Goal: Navigation & Orientation: Understand site structure

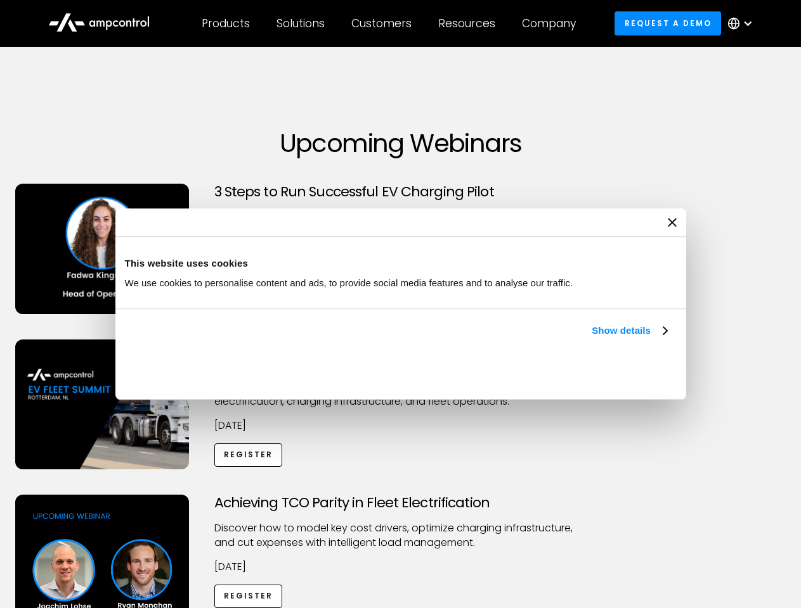
click at [591, 338] on link "Show details" at bounding box center [628, 330] width 75 height 15
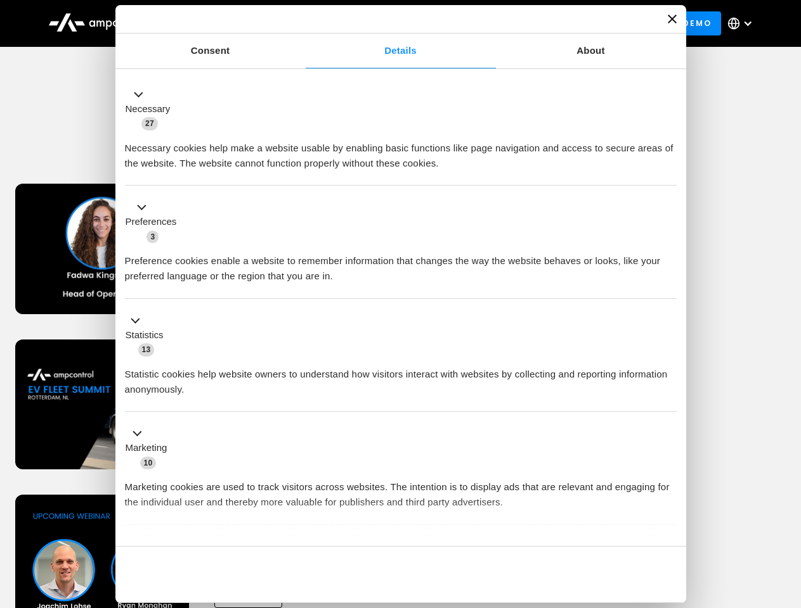
click at [668, 171] on div "Necessary cookies help make a website usable by enabling basic functions like p…" at bounding box center [400, 151] width 551 height 40
click at [787, 511] on div "Achieving TCO Parity in Fleet Electrification Discover how to model key cost dr…" at bounding box center [401, 594] width 796 height 199
click at [390, 23] on div "Customers" at bounding box center [381, 23] width 60 height 14
click at [225, 23] on div "Products" at bounding box center [226, 23] width 48 height 14
click at [301, 23] on div "Solutions" at bounding box center [300, 23] width 48 height 14
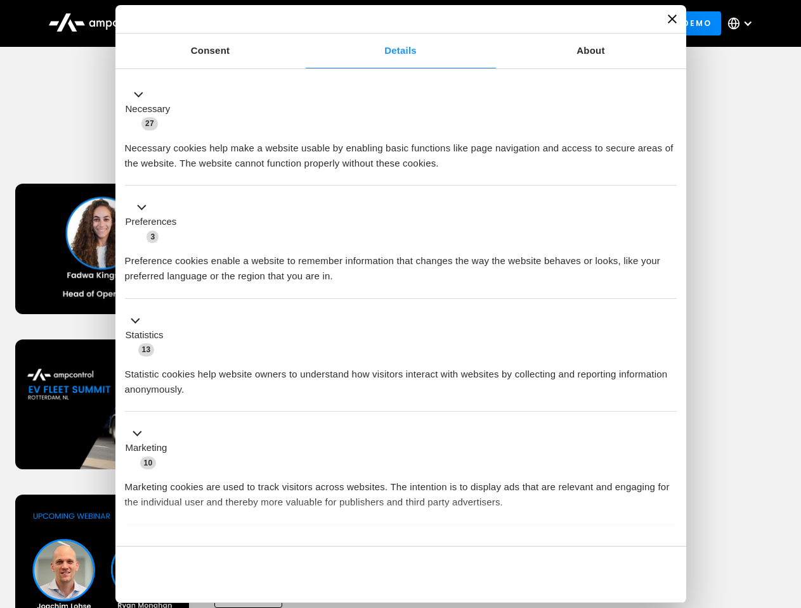
click at [383, 23] on div "Customers" at bounding box center [381, 23] width 60 height 14
click at [469, 23] on div "Resources" at bounding box center [466, 23] width 57 height 14
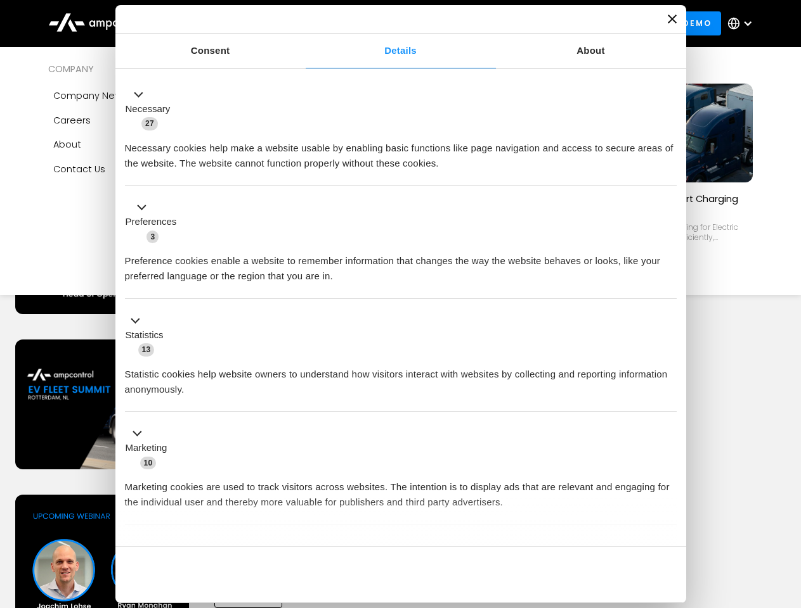
click at [553, 23] on div "Company" at bounding box center [549, 23] width 54 height 14
